Goal: Navigation & Orientation: Find specific page/section

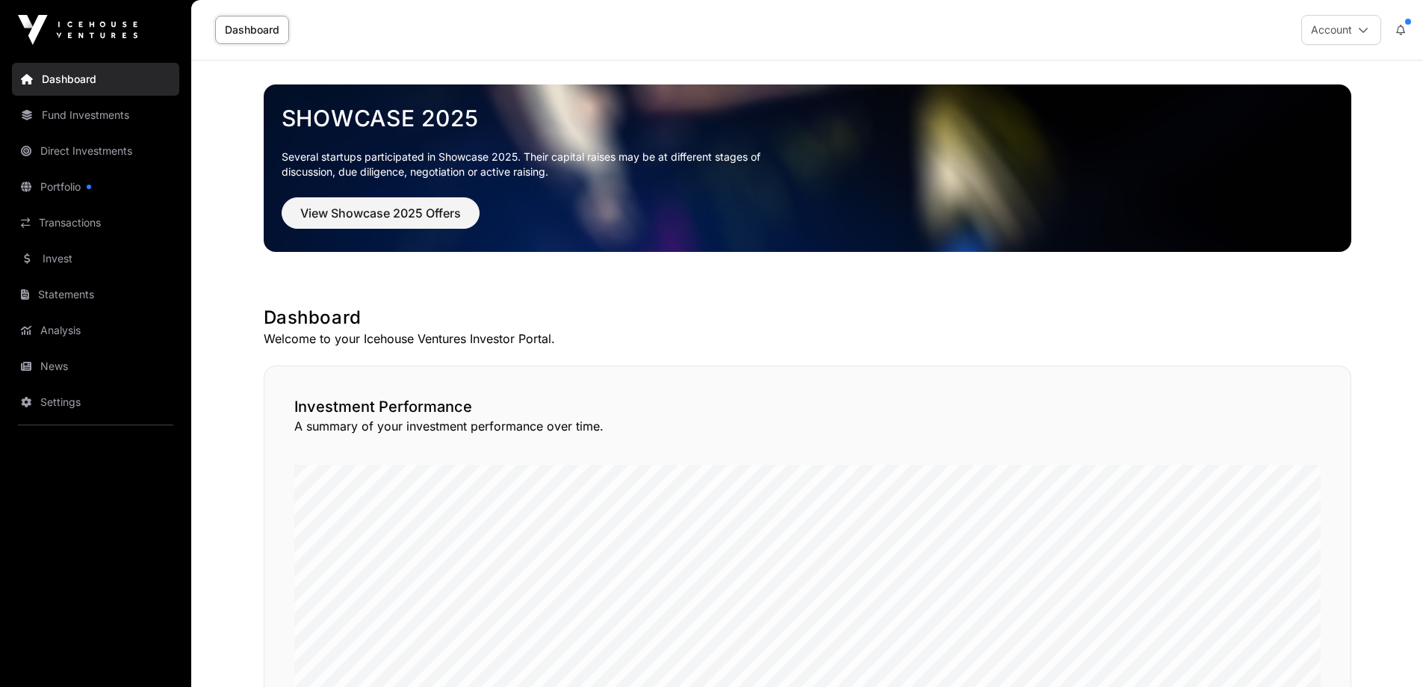
click at [93, 259] on link "Invest" at bounding box center [95, 258] width 167 height 33
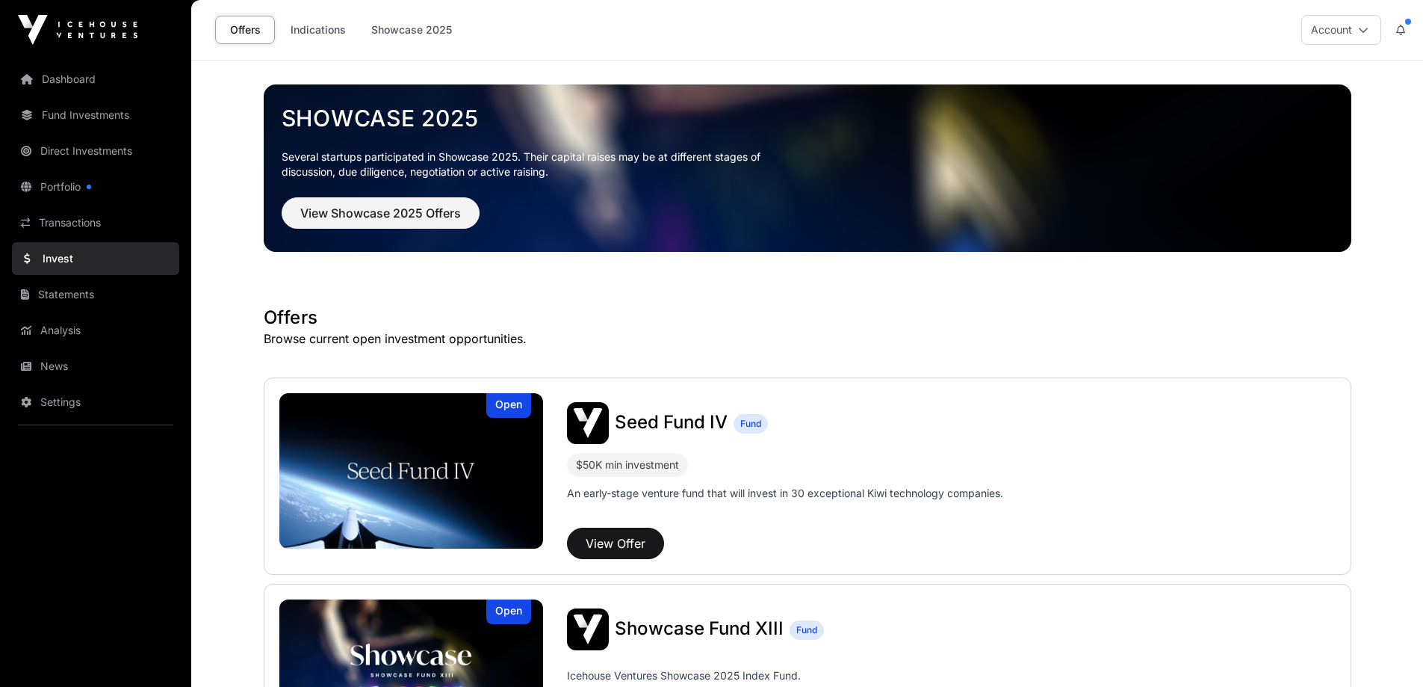
scroll to position [199, 0]
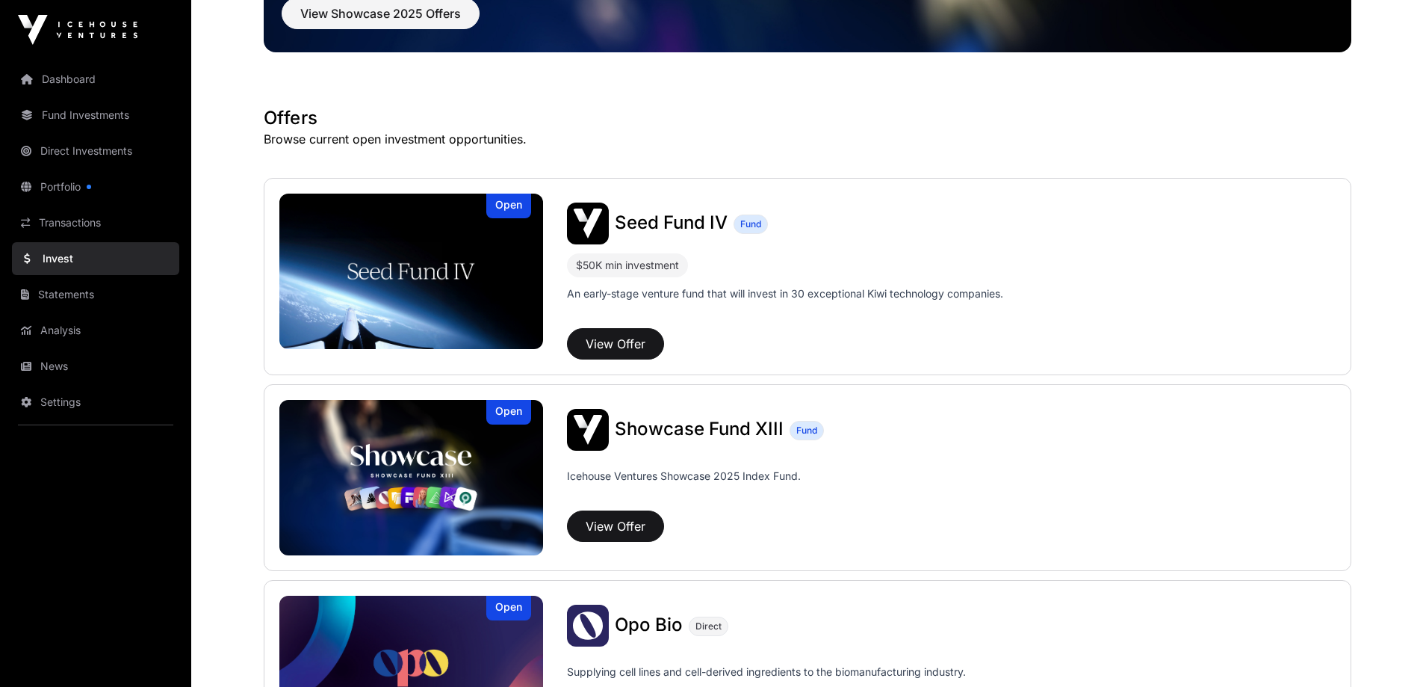
click at [467, 290] on img at bounding box center [411, 270] width 264 height 155
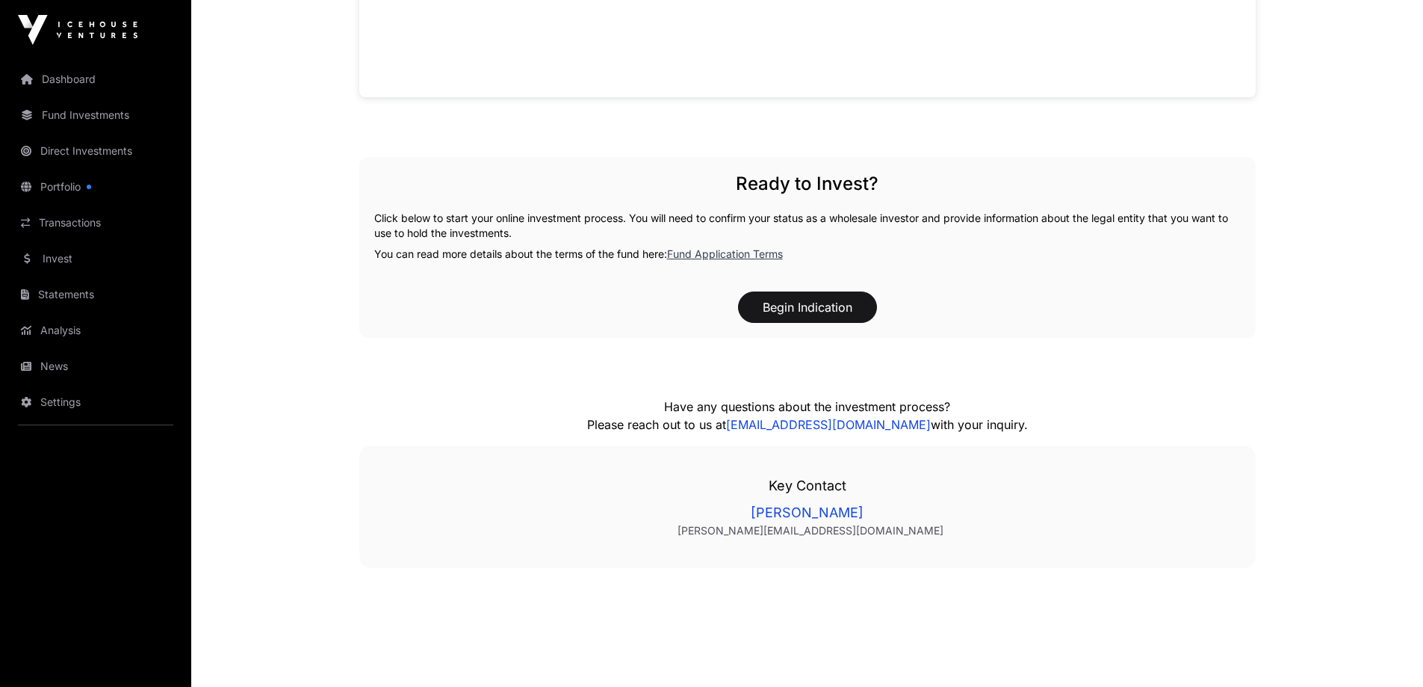
scroll to position [1526, 0]
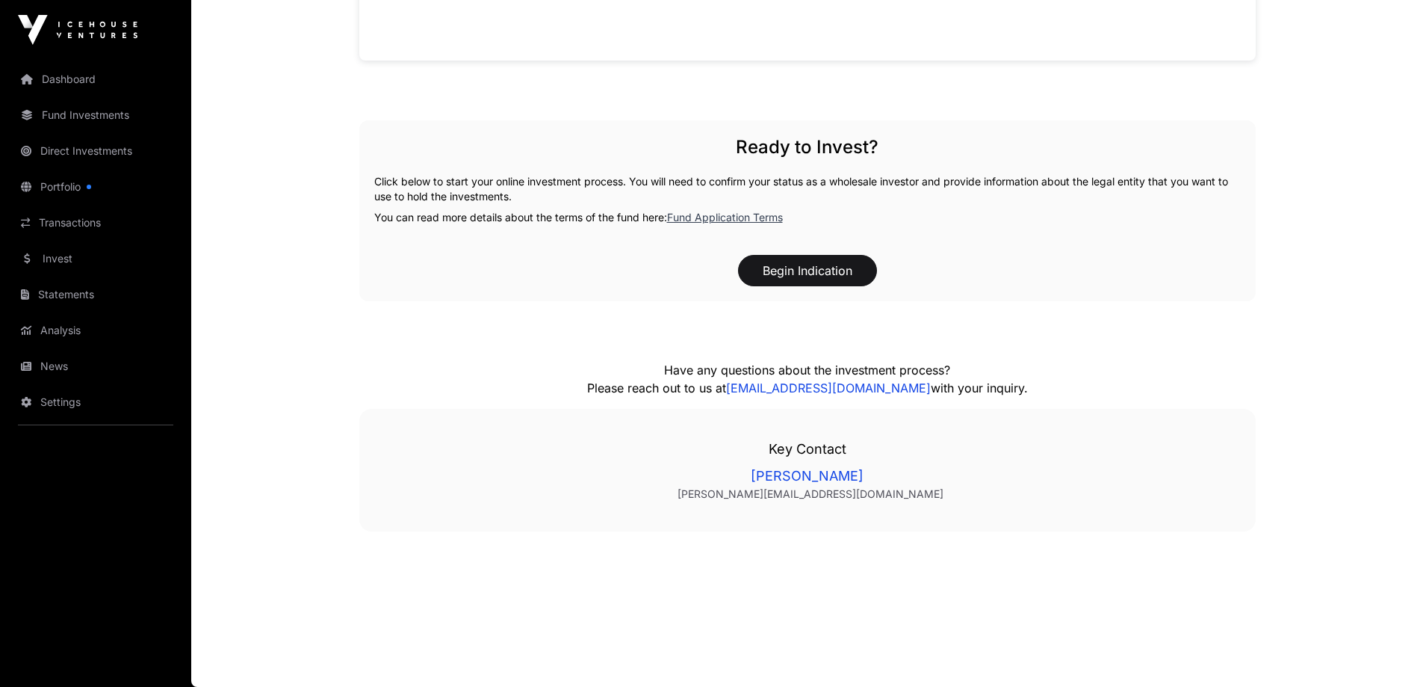
click at [79, 72] on link "Dashboard" at bounding box center [95, 79] width 167 height 33
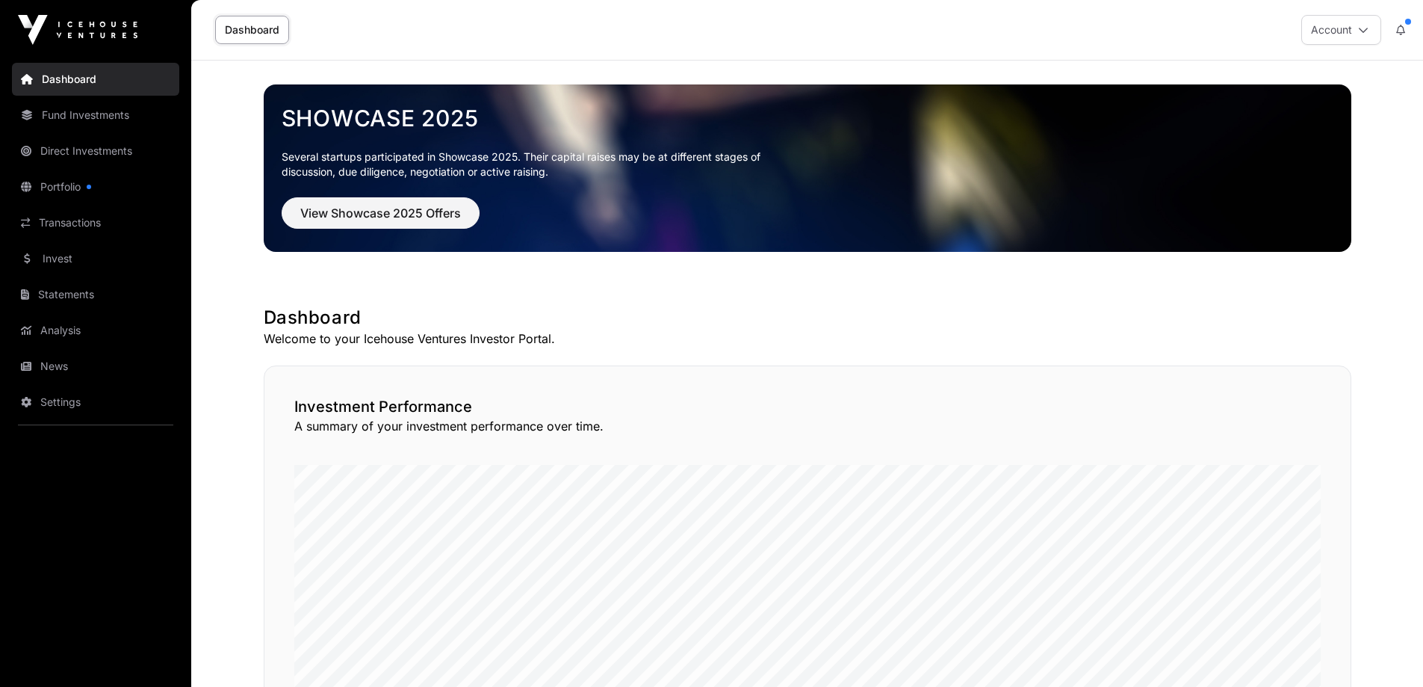
click at [78, 116] on link "Fund Investments" at bounding box center [95, 115] width 167 height 33
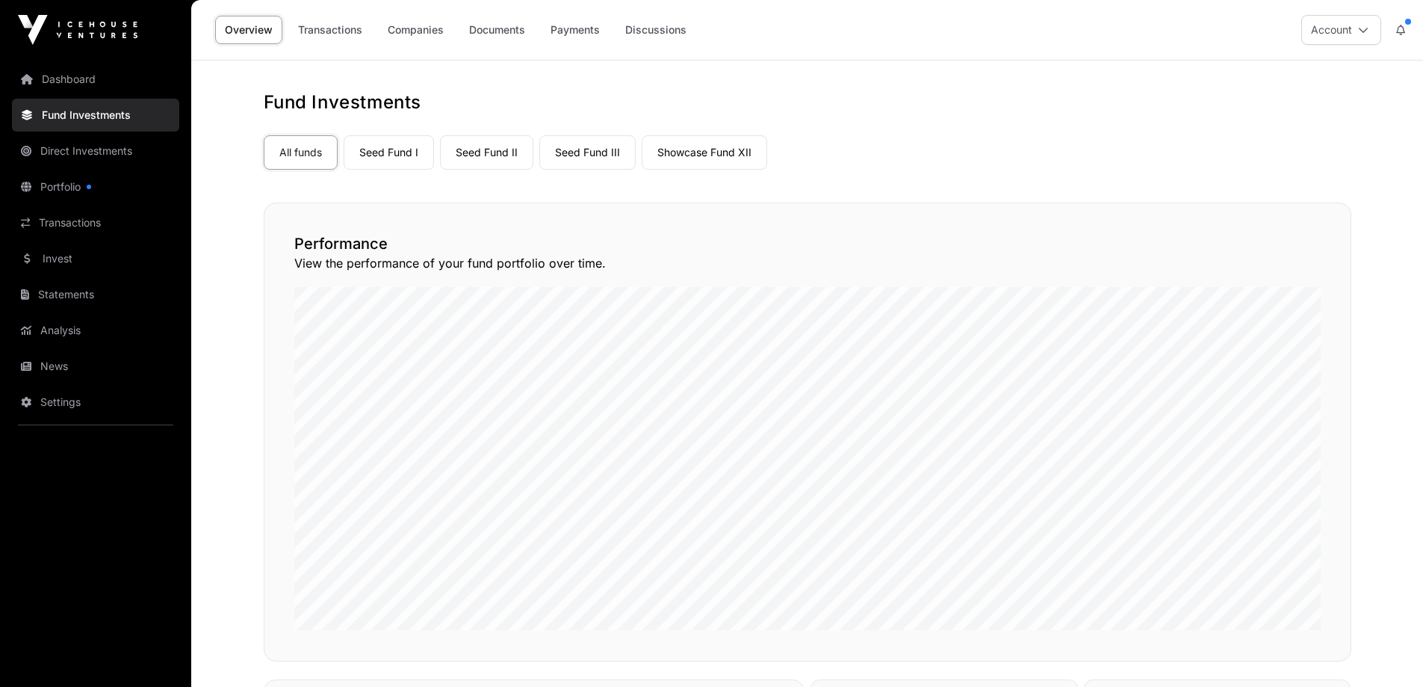
click at [381, 156] on link "Seed Fund I" at bounding box center [389, 152] width 90 height 34
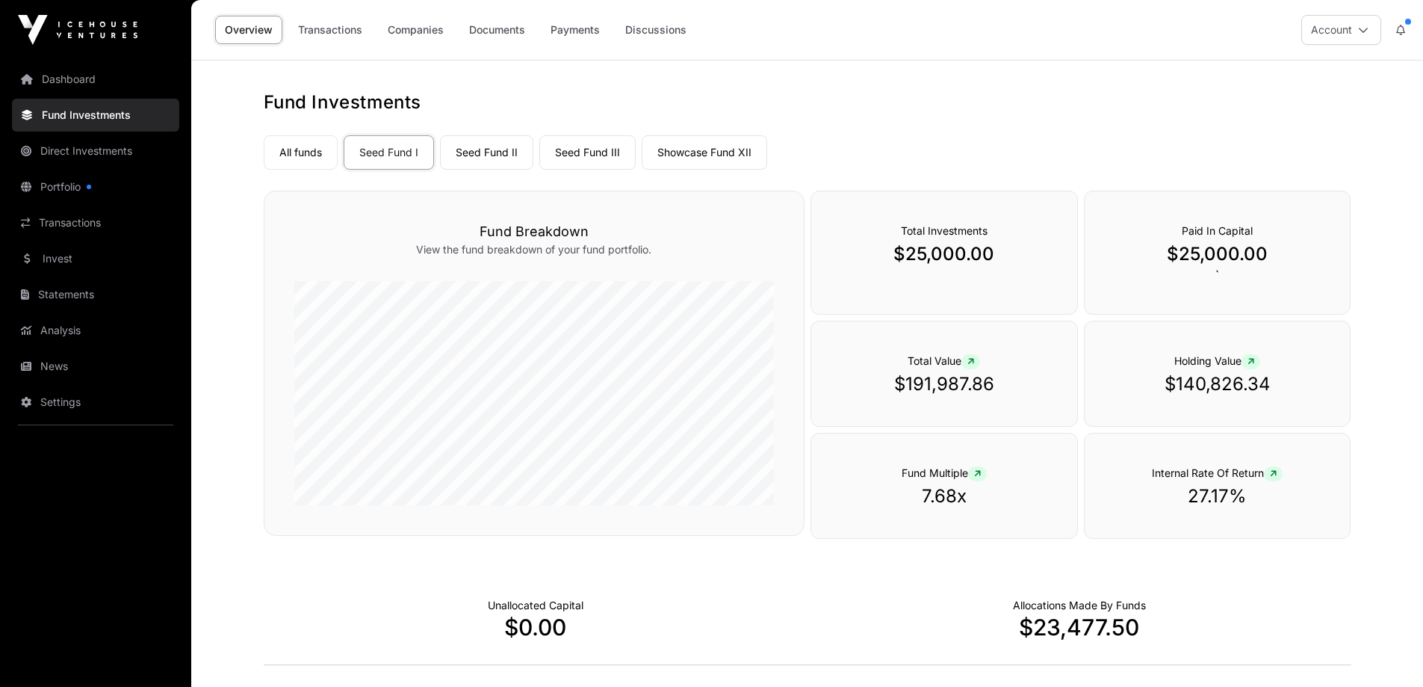
click at [489, 153] on link "Seed Fund II" at bounding box center [486, 152] width 93 height 34
click at [592, 153] on link "Seed Fund III" at bounding box center [587, 152] width 96 height 34
click at [717, 152] on link "Showcase Fund XII" at bounding box center [705, 152] width 126 height 34
click at [580, 146] on link "Seed Fund III" at bounding box center [587, 152] width 96 height 34
click at [87, 329] on link "Analysis" at bounding box center [95, 330] width 167 height 33
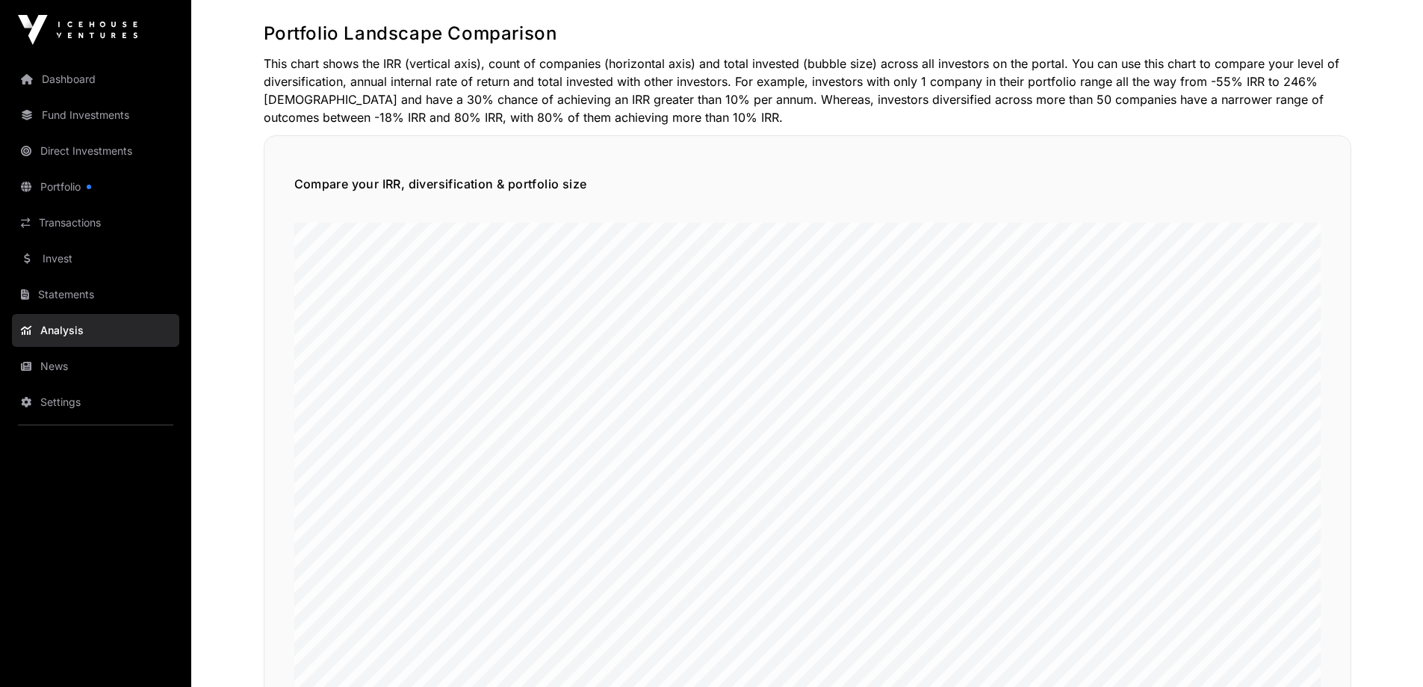
scroll to position [797, 0]
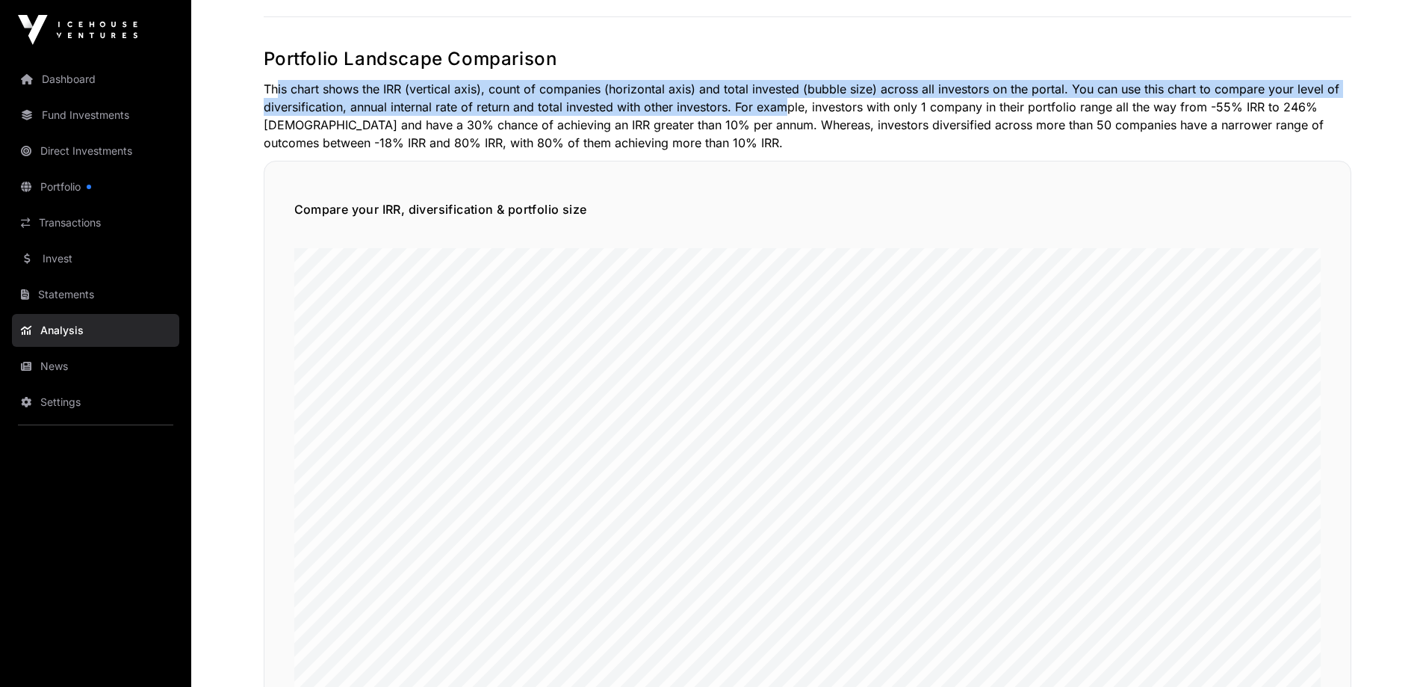
drag, startPoint x: 270, startPoint y: 88, endPoint x: 780, endPoint y: 101, distance: 509.7
click at [780, 101] on p "This chart shows the IRR (vertical axis), count of companies (horizontal axis) …" at bounding box center [808, 116] width 1088 height 72
click at [773, 101] on p "This chart shows the IRR (vertical axis), count of companies (horizontal axis) …" at bounding box center [808, 116] width 1088 height 72
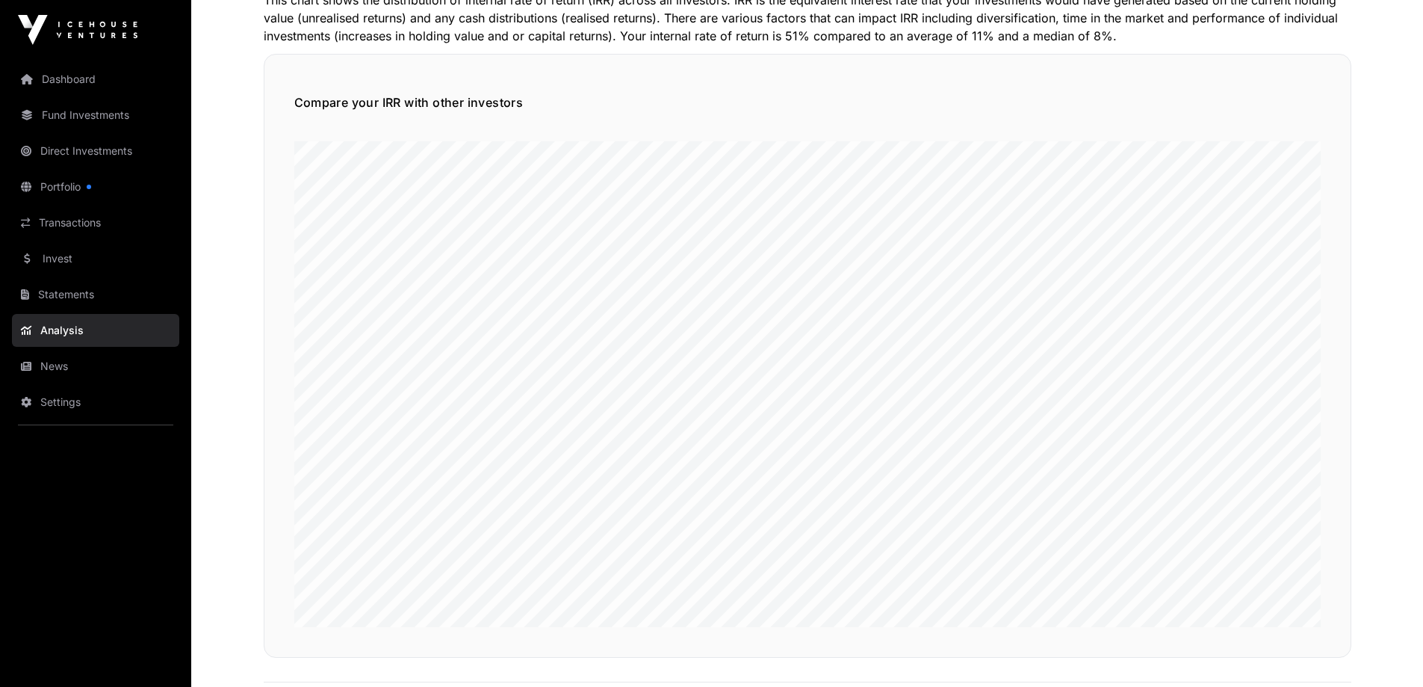
scroll to position [0, 0]
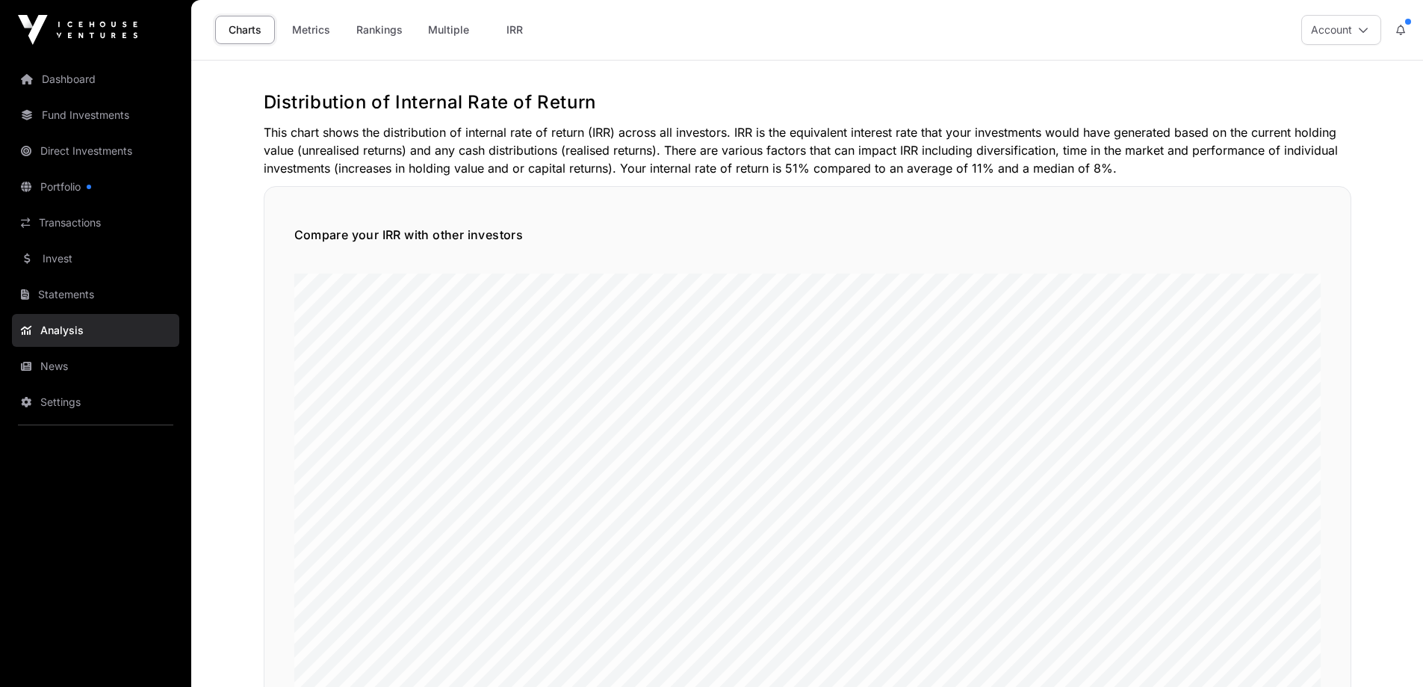
click at [73, 77] on link "Dashboard" at bounding box center [95, 79] width 167 height 33
